Goal: Navigation & Orientation: Find specific page/section

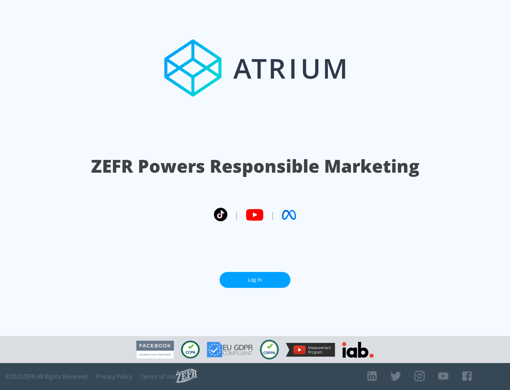
click at [255, 277] on link "Log In" at bounding box center [255, 280] width 71 height 16
